Goal: Task Accomplishment & Management: Manage account settings

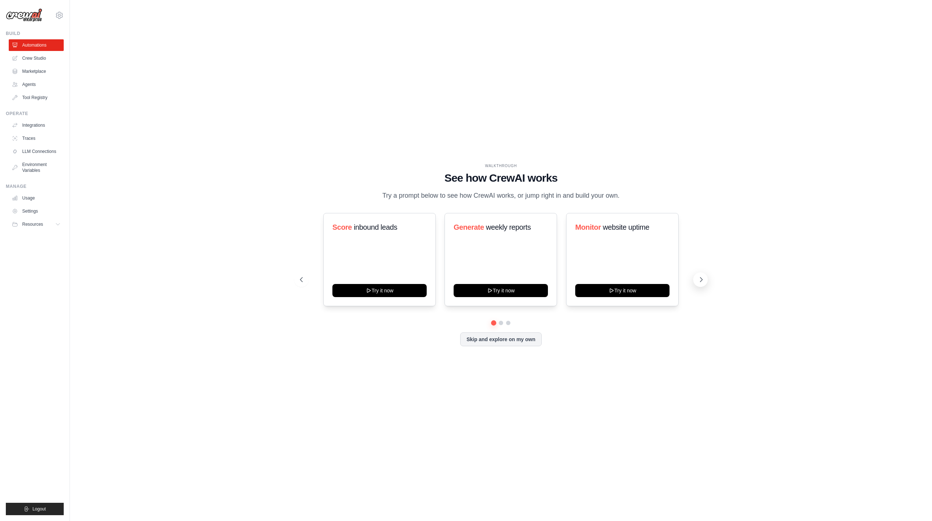
click at [701, 282] on icon at bounding box center [701, 279] width 2 height 4
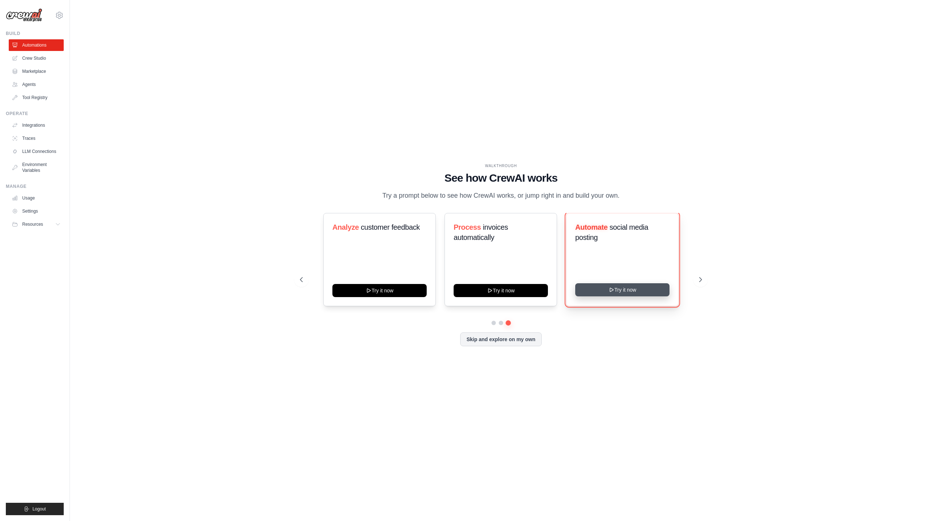
click at [653, 294] on button "Try it now" at bounding box center [622, 289] width 94 height 13
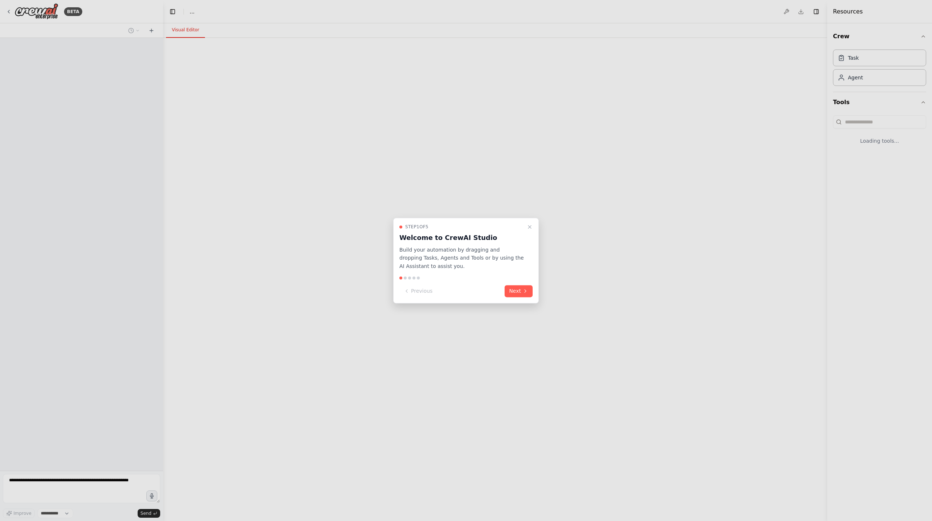
select select "****"
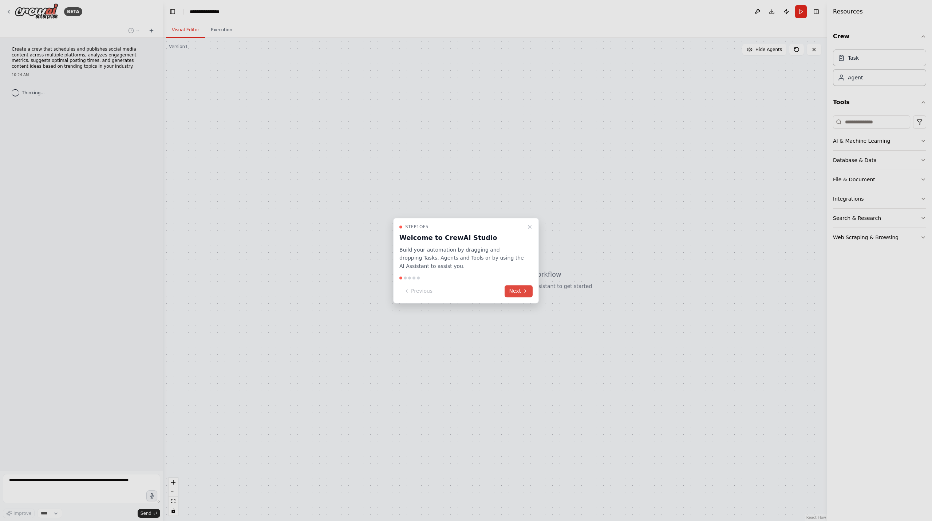
click at [524, 292] on icon at bounding box center [525, 291] width 6 height 6
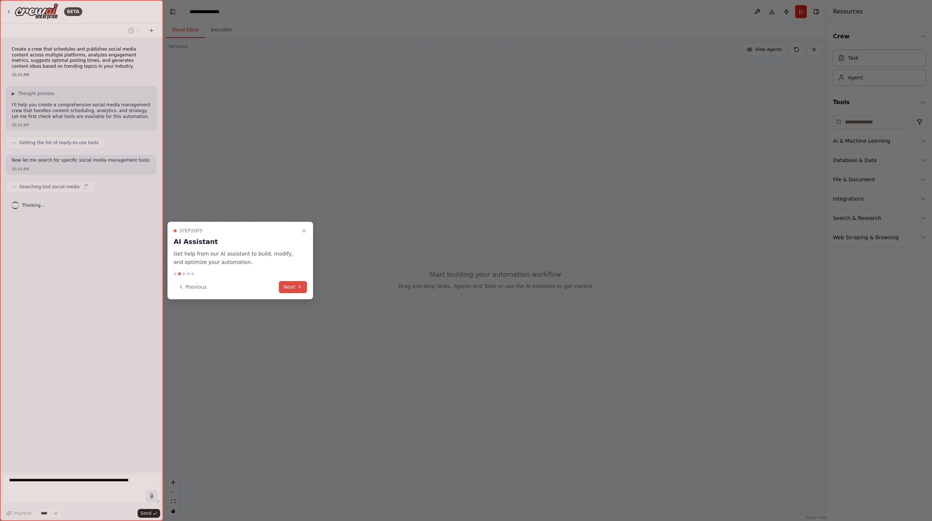
click at [298, 287] on icon at bounding box center [300, 287] width 6 height 6
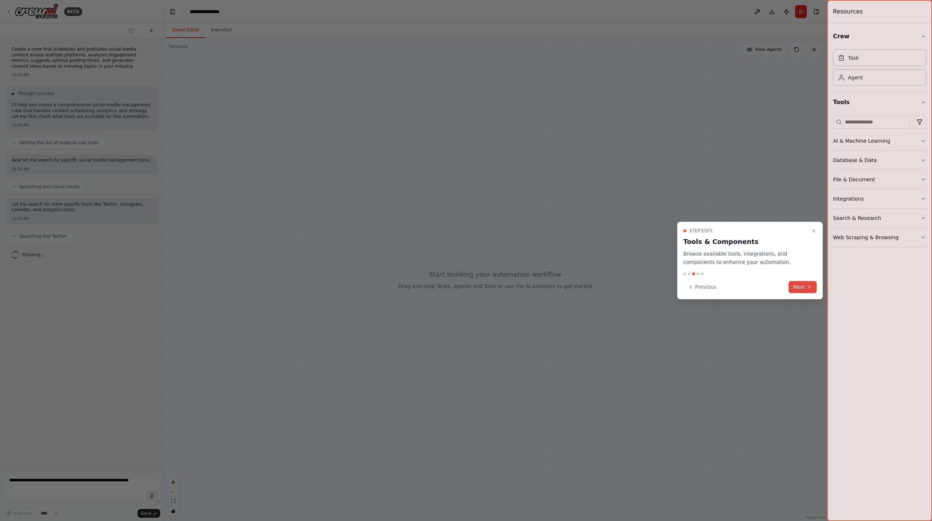
click at [802, 288] on button "Next" at bounding box center [802, 287] width 28 height 12
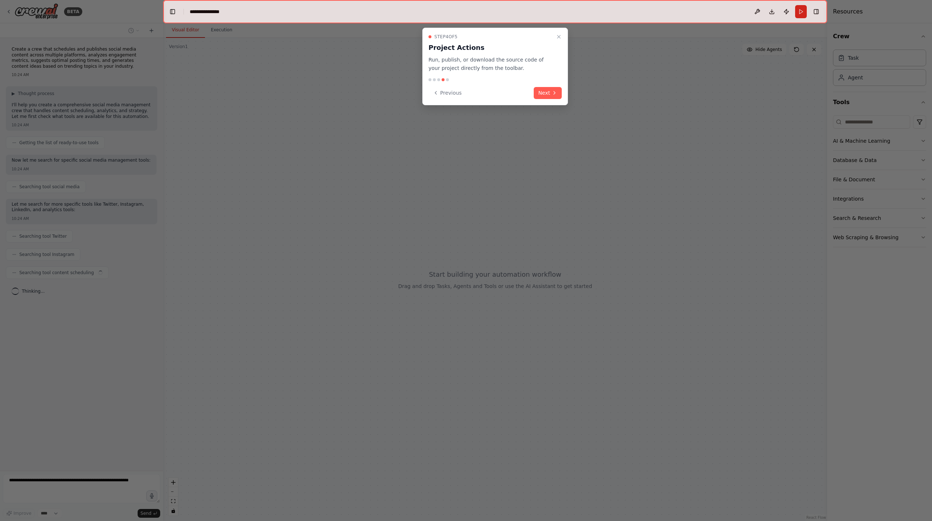
click at [552, 94] on icon at bounding box center [554, 93] width 6 height 6
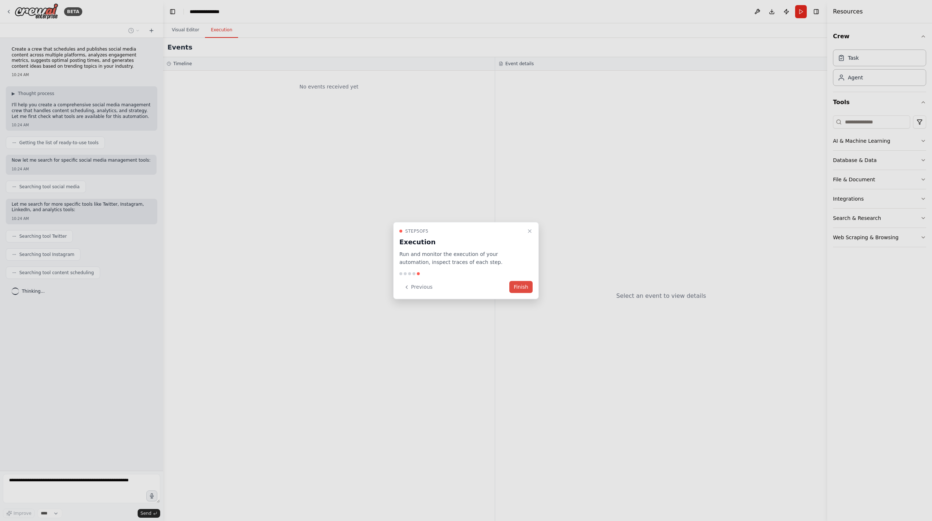
click at [524, 289] on button "Finish" at bounding box center [520, 287] width 23 height 12
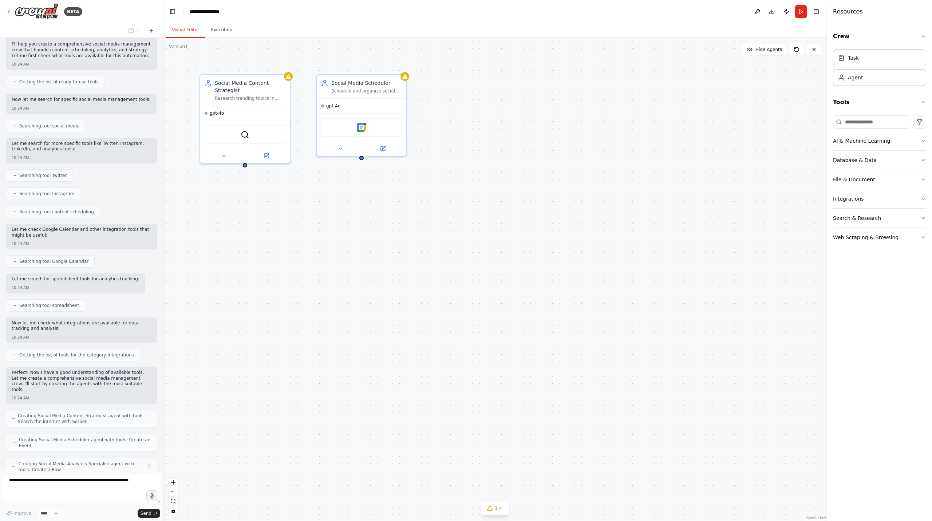
scroll to position [85, 0]
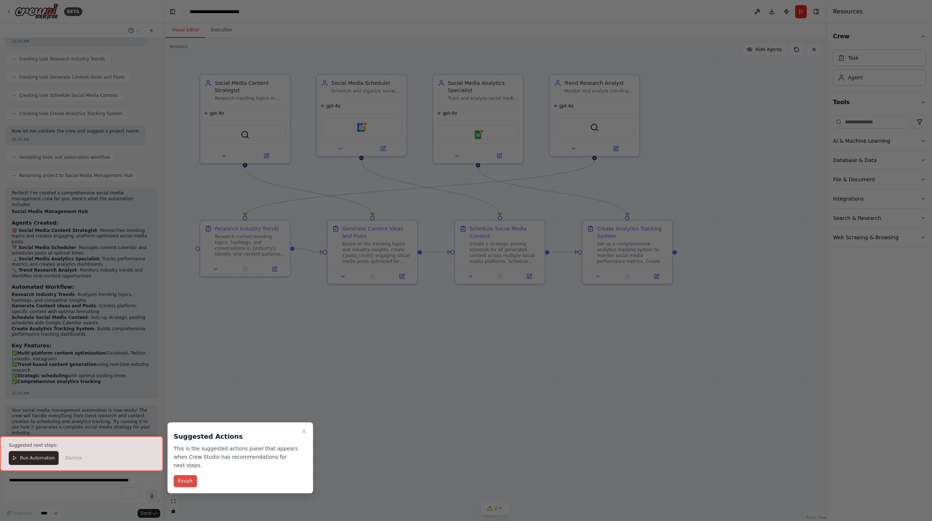
click at [188, 475] on button "Finish" at bounding box center [185, 481] width 23 height 12
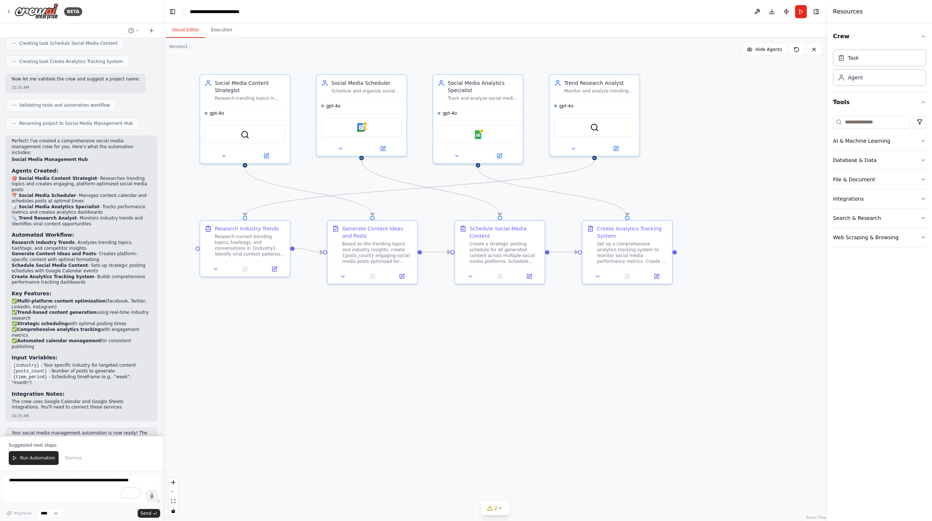
scroll to position [597, 0]
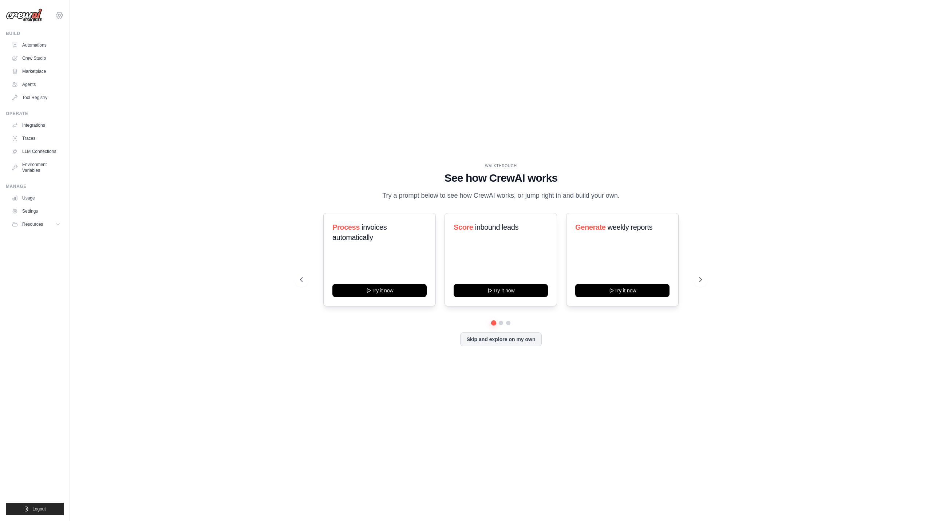
click at [60, 14] on icon at bounding box center [59, 15] width 9 height 9
click at [48, 49] on link "Settings" at bounding box center [59, 49] width 64 height 13
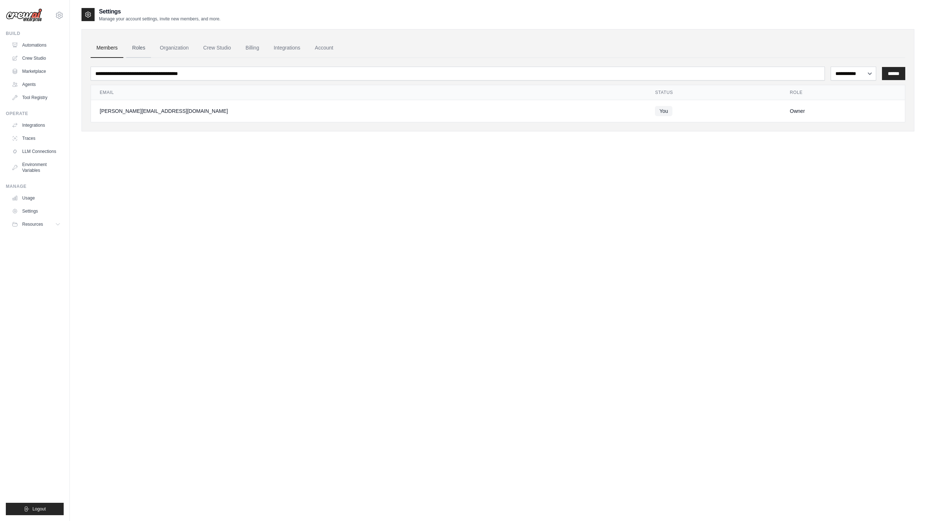
click at [135, 45] on link "Roles" at bounding box center [138, 48] width 25 height 20
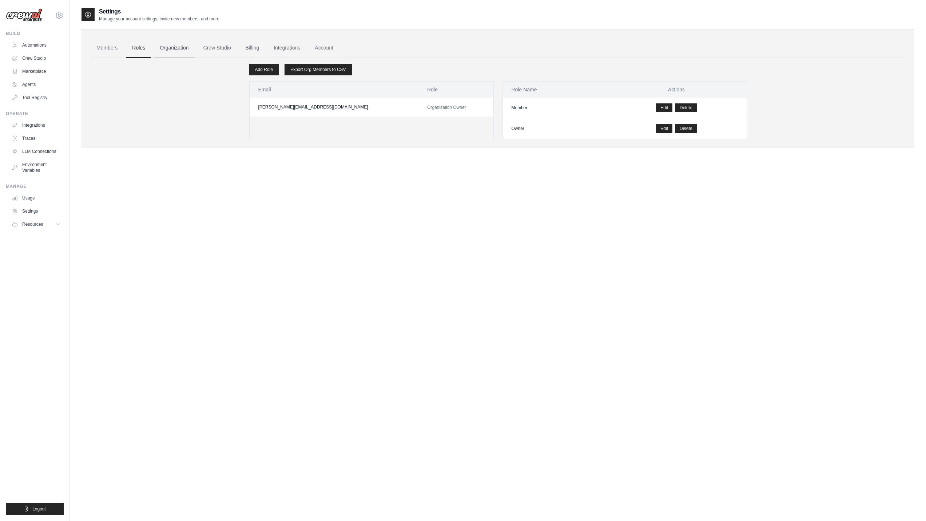
click at [181, 50] on link "Organization" at bounding box center [174, 48] width 40 height 20
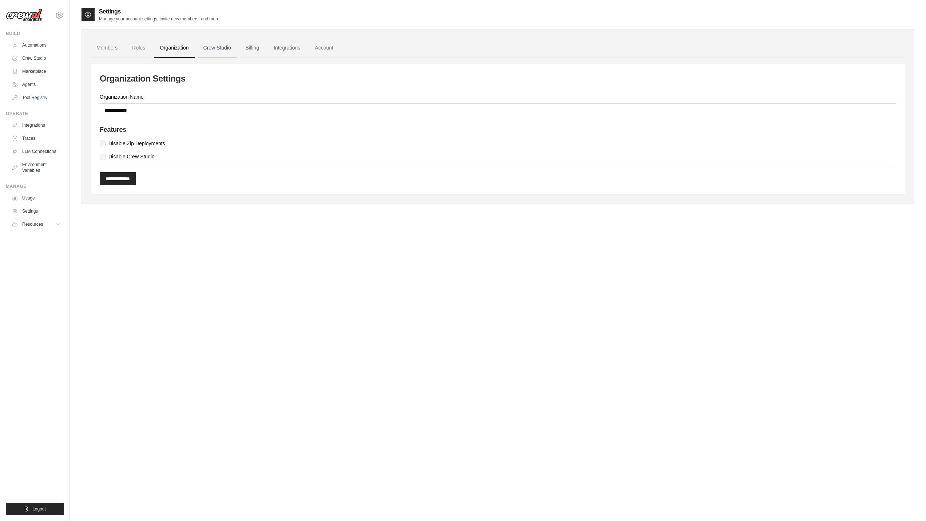
click at [214, 50] on link "Crew Studio" at bounding box center [217, 48] width 39 height 20
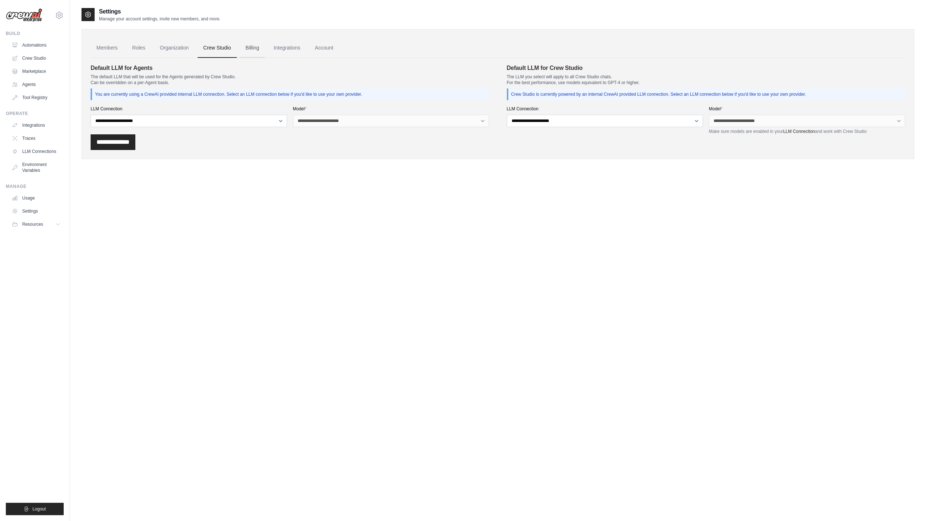
click at [258, 49] on link "Billing" at bounding box center [252, 48] width 25 height 20
